Goal: Find contact information: Find contact information

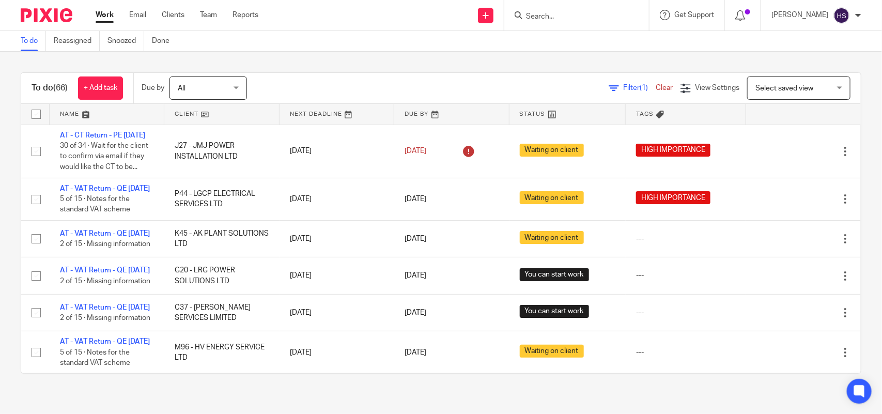
scroll to position [323, 0]
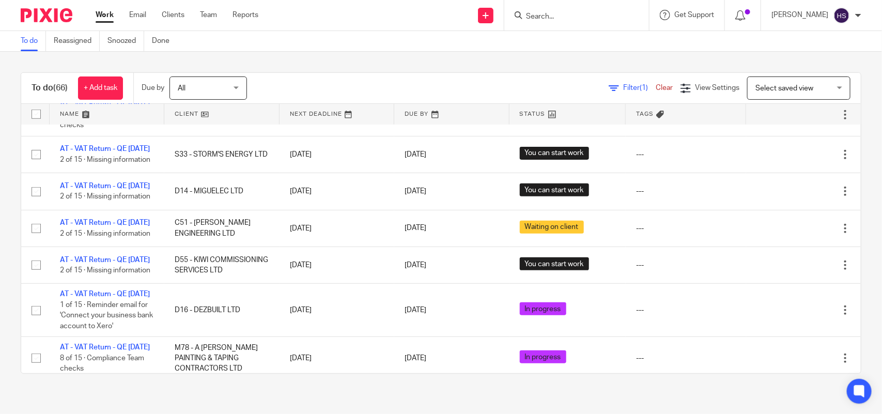
click at [438, 75] on div "To do (66) + Add task Due by All All Today Tomorrow This week Next week This mo…" at bounding box center [441, 88] width 840 height 31
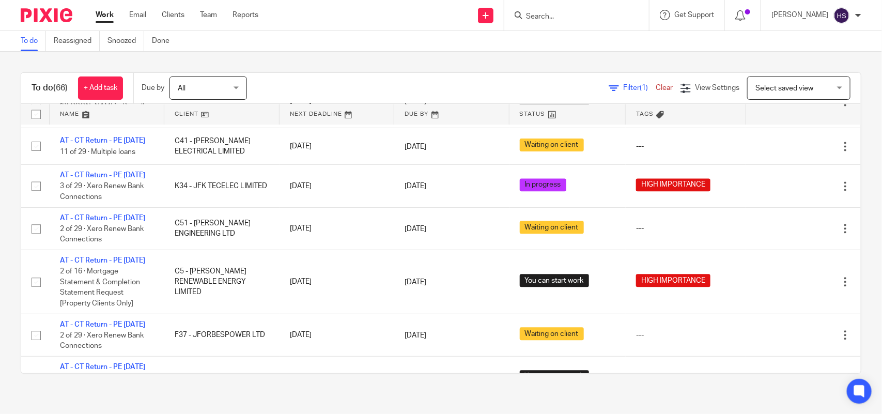
scroll to position [1033, 0]
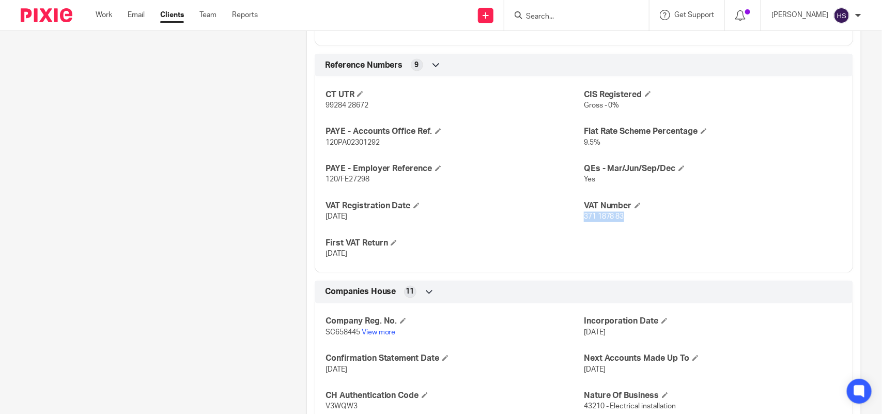
drag, startPoint x: 579, startPoint y: 217, endPoint x: 624, endPoint y: 221, distance: 45.1
click at [624, 221] on p "371 1878 83" at bounding box center [713, 217] width 258 height 10
copy span "371 1878 83"
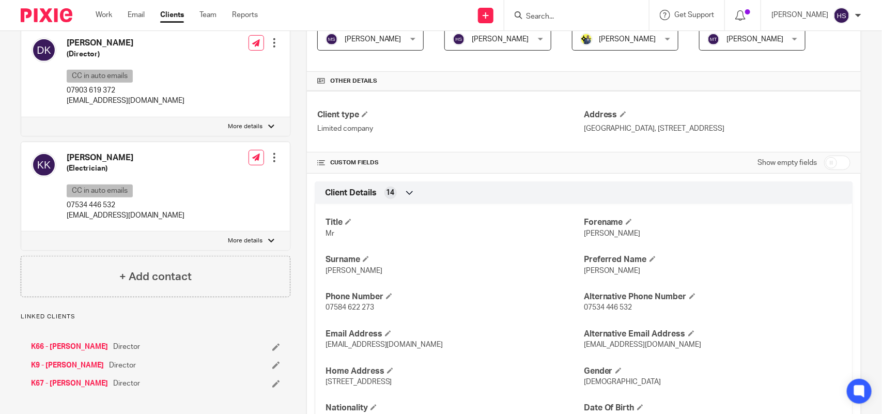
scroll to position [0, 0]
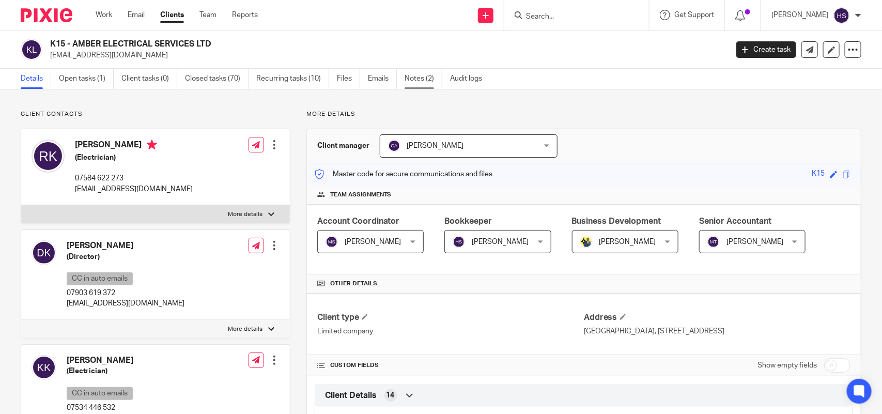
click at [422, 84] on link "Notes (2)" at bounding box center [424, 79] width 38 height 20
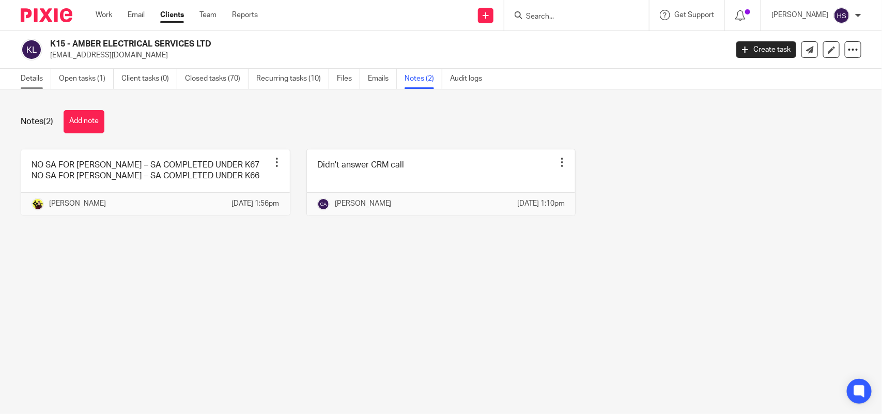
click at [24, 71] on link "Details" at bounding box center [36, 79] width 30 height 20
